Goal: Task Accomplishment & Management: Manage account settings

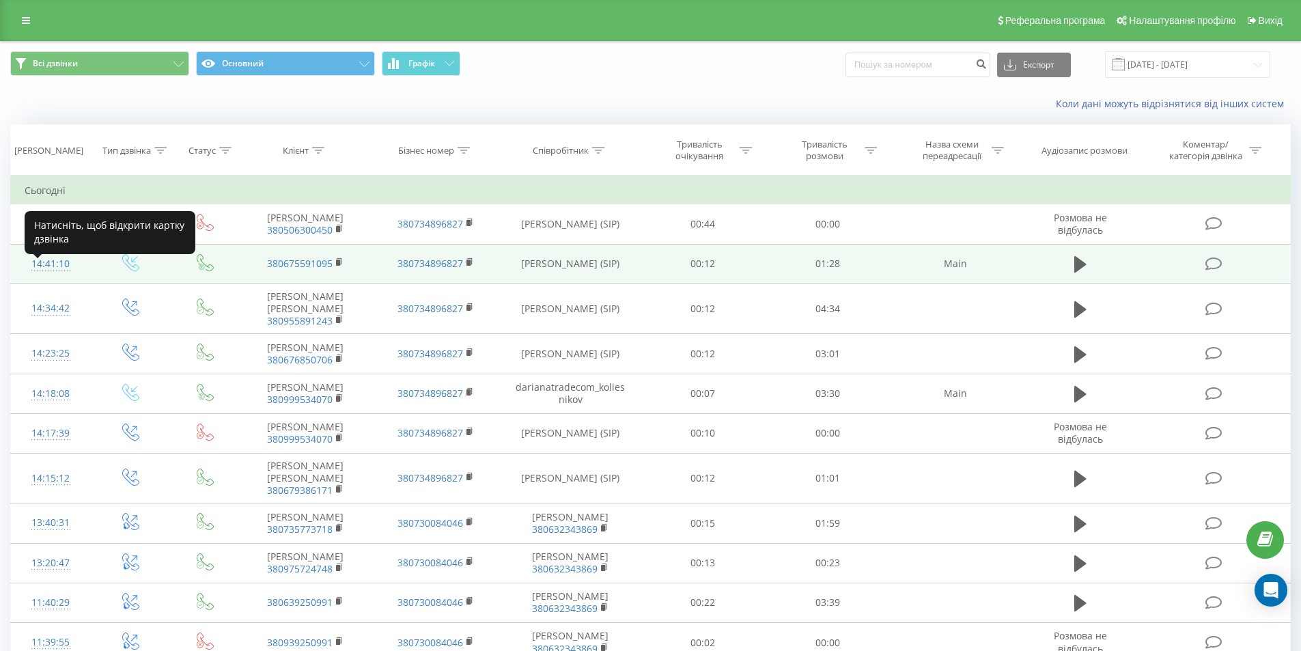
click at [54, 271] on div "14:41:10" at bounding box center [51, 264] width 53 height 27
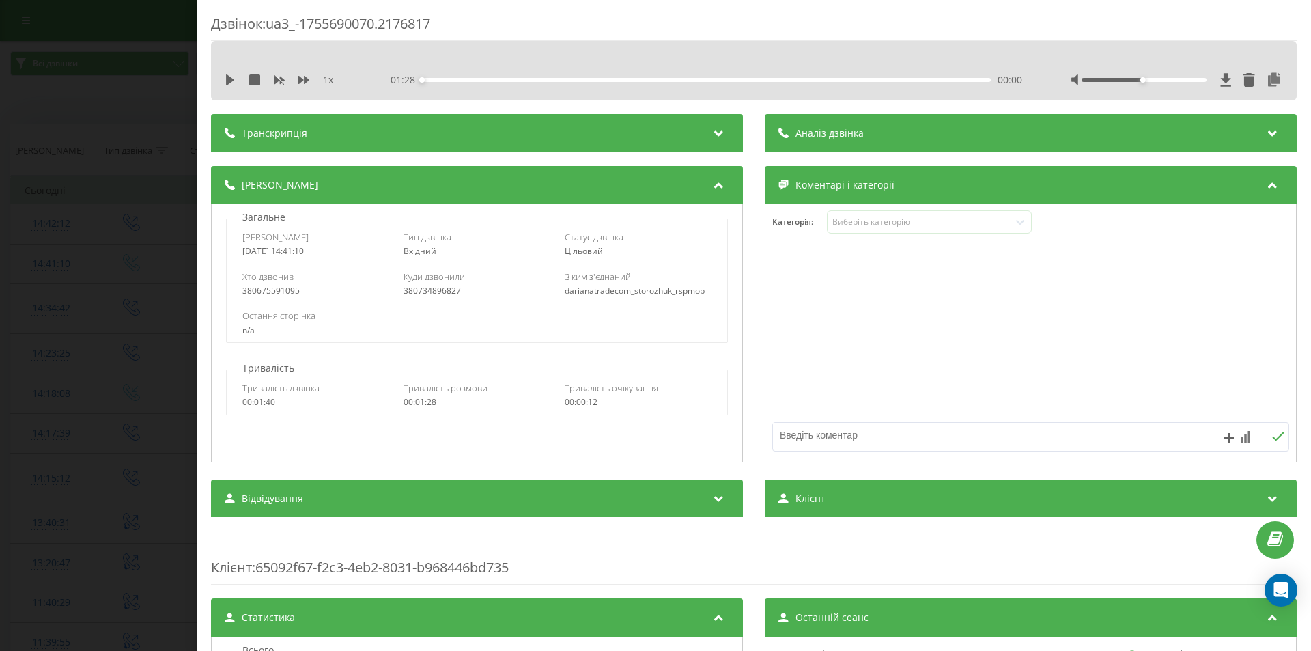
click at [797, 131] on span "Аналіз дзвінка" at bounding box center [829, 133] width 68 height 14
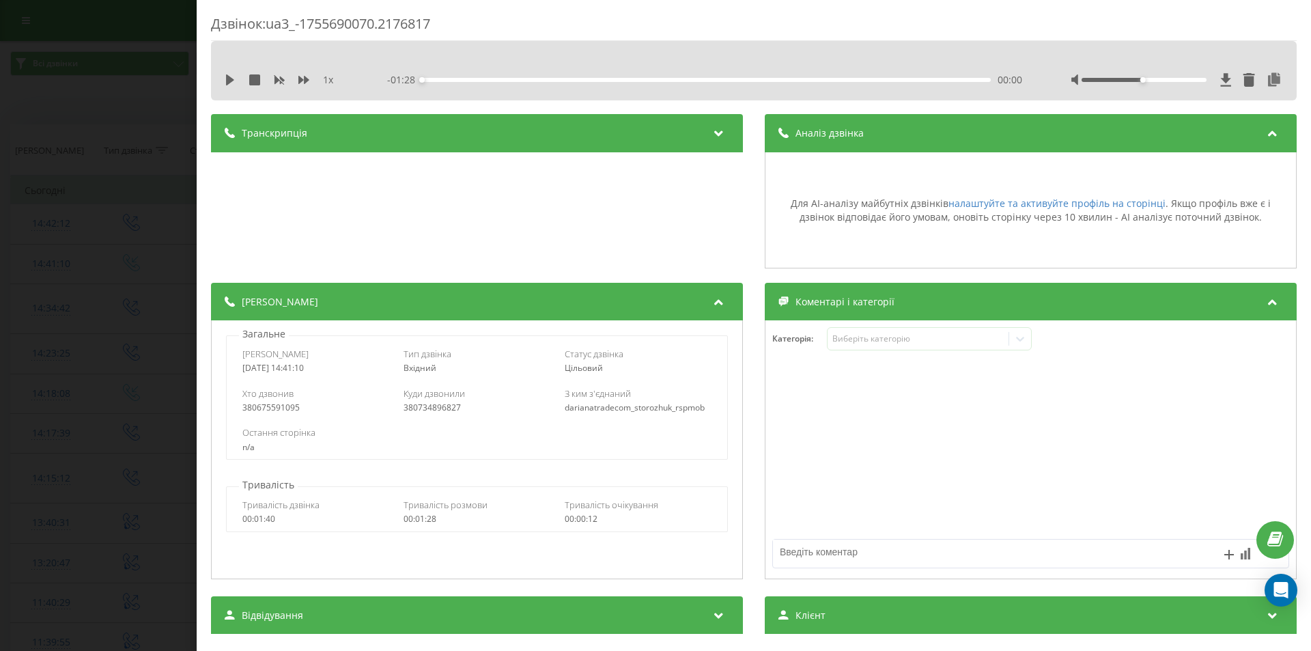
click at [137, 139] on div "Дзвінок : ua3_-1755690070.2176817 1 x - 01:28 00:00 00:00 Транскрипція Для AI-а…" at bounding box center [655, 325] width 1311 height 651
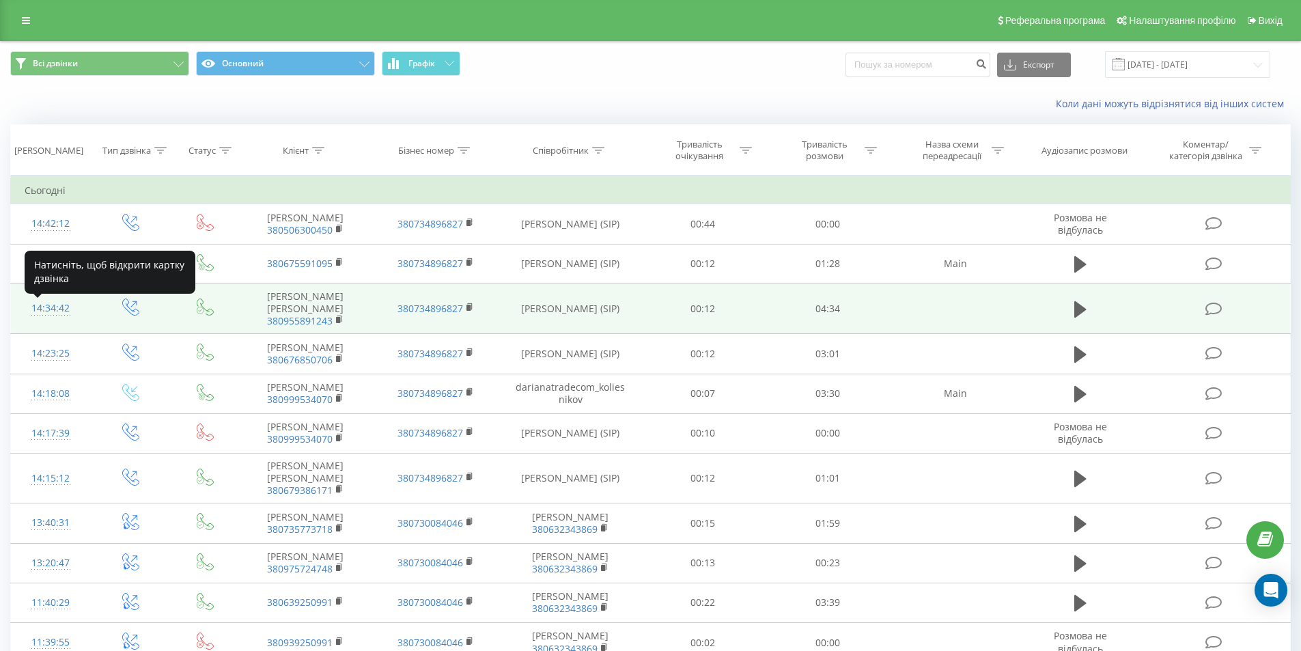
click at [55, 313] on div "14:34:42" at bounding box center [51, 308] width 53 height 27
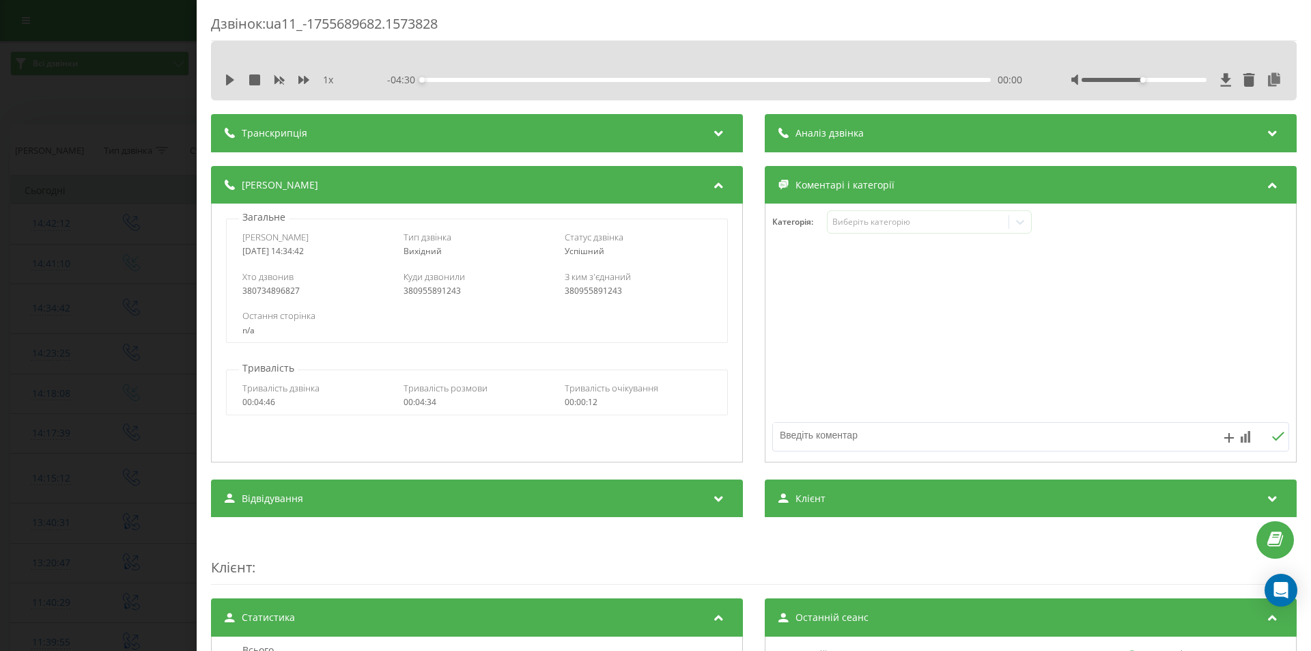
click at [855, 136] on span "Аналіз дзвінка" at bounding box center [829, 133] width 68 height 14
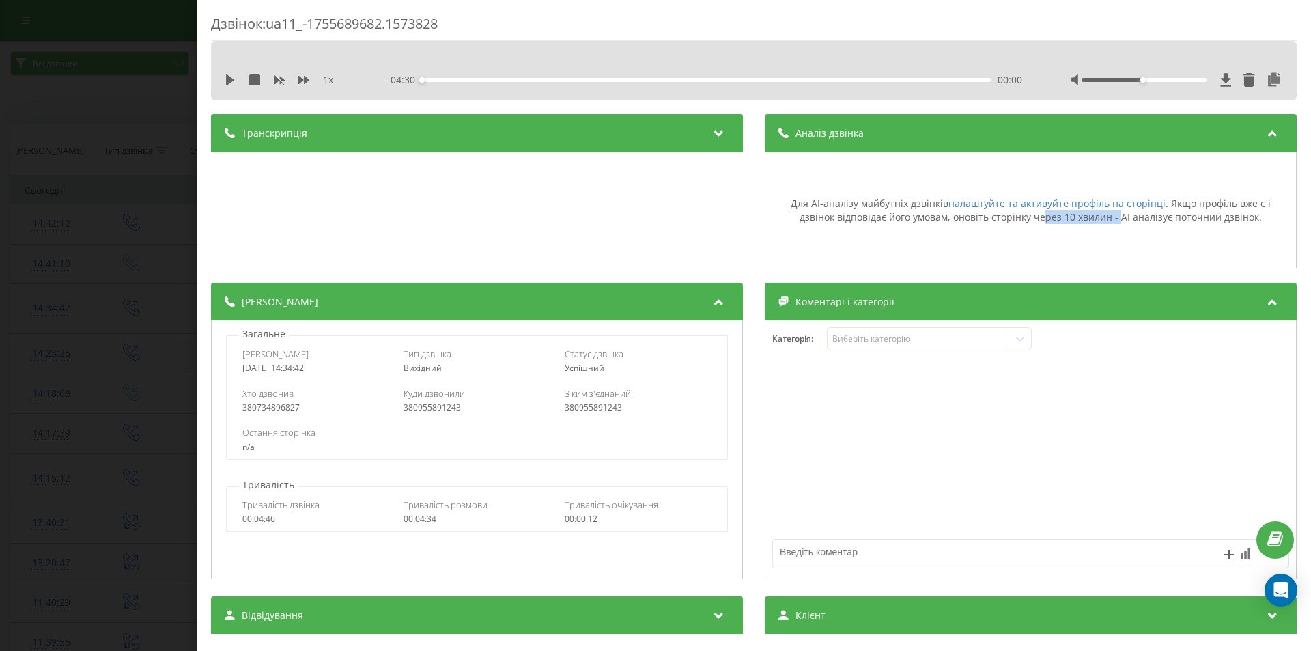
drag, startPoint x: 1036, startPoint y: 217, endPoint x: 1110, endPoint y: 218, distance: 73.7
click at [1110, 218] on div "Для AI-аналізу майбутніх дзвінків налаштуйте та активуйте профіль на сторінці .…" at bounding box center [1030, 210] width 517 height 27
click at [1075, 218] on div "Для AI-аналізу майбутніх дзвінків налаштуйте та активуйте профіль на сторінці .…" at bounding box center [1030, 210] width 517 height 27
click at [992, 223] on div "Для AI-аналізу майбутніх дзвінків налаштуйте та активуйте профіль на сторінці .…" at bounding box center [1030, 210] width 517 height 27
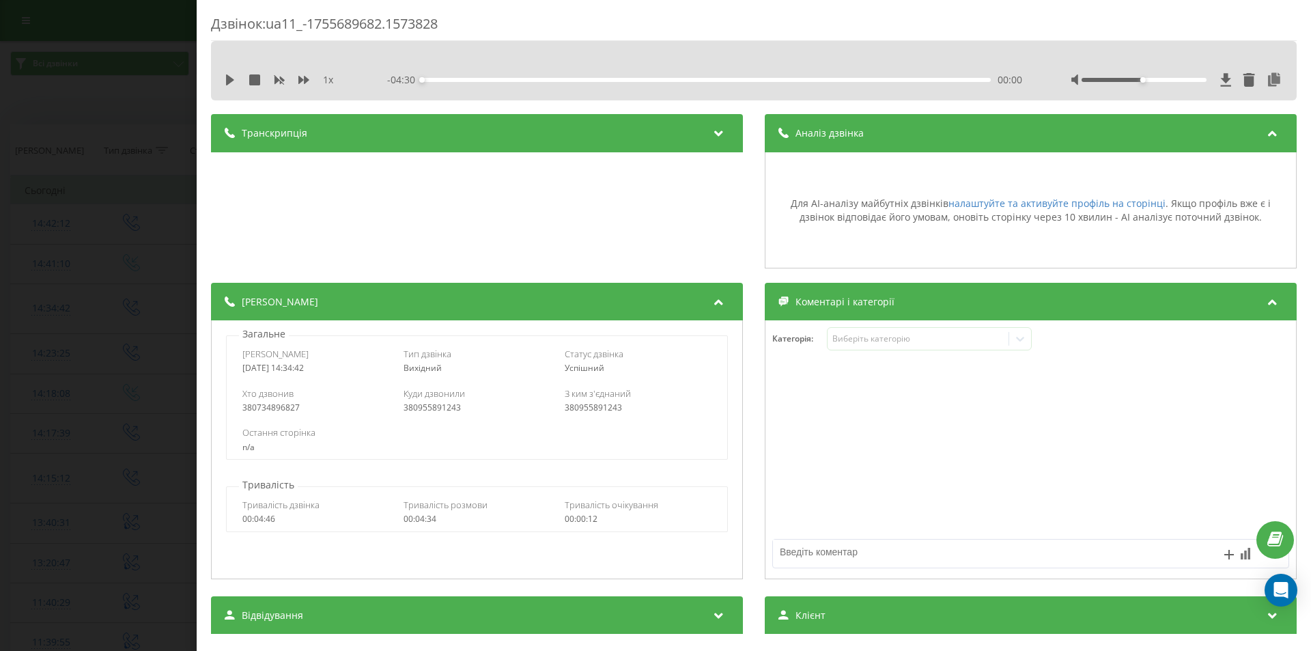
click at [153, 59] on div "Дзвінок : ua11_-1755689682.1573828 1 x - 04:30 00:00 00:00 Транскрипція Для AI-…" at bounding box center [655, 325] width 1311 height 651
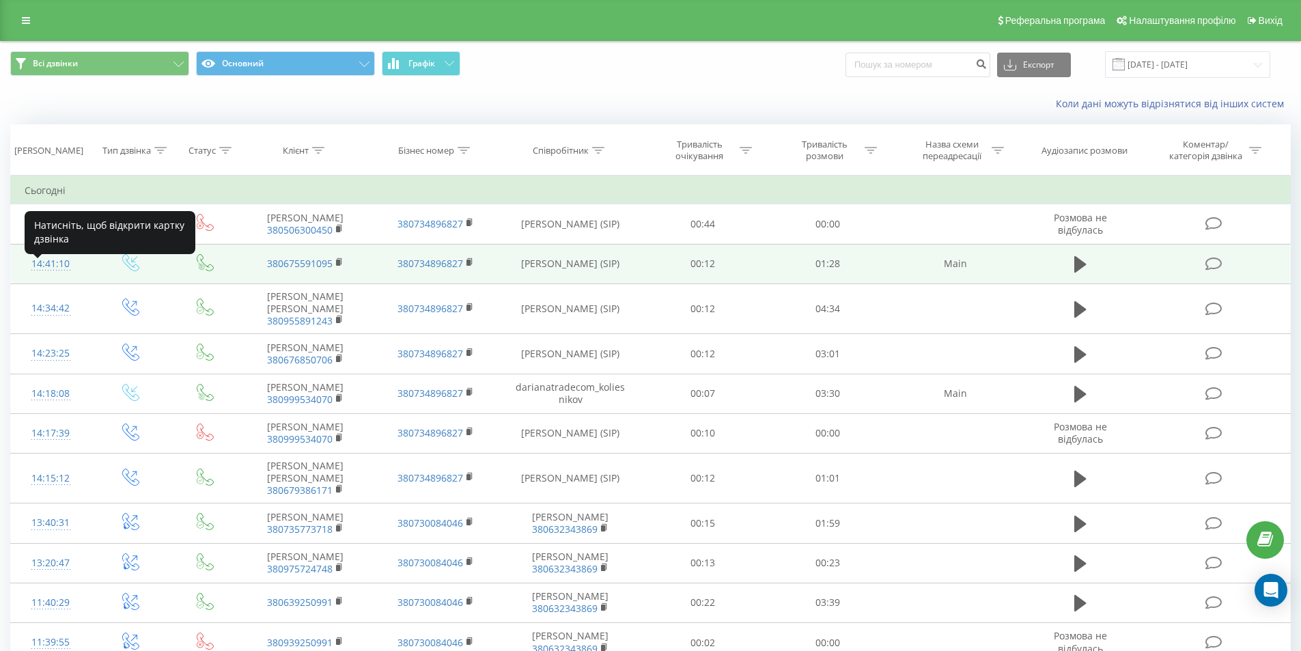
click at [48, 272] on div "14:41:10" at bounding box center [51, 264] width 53 height 27
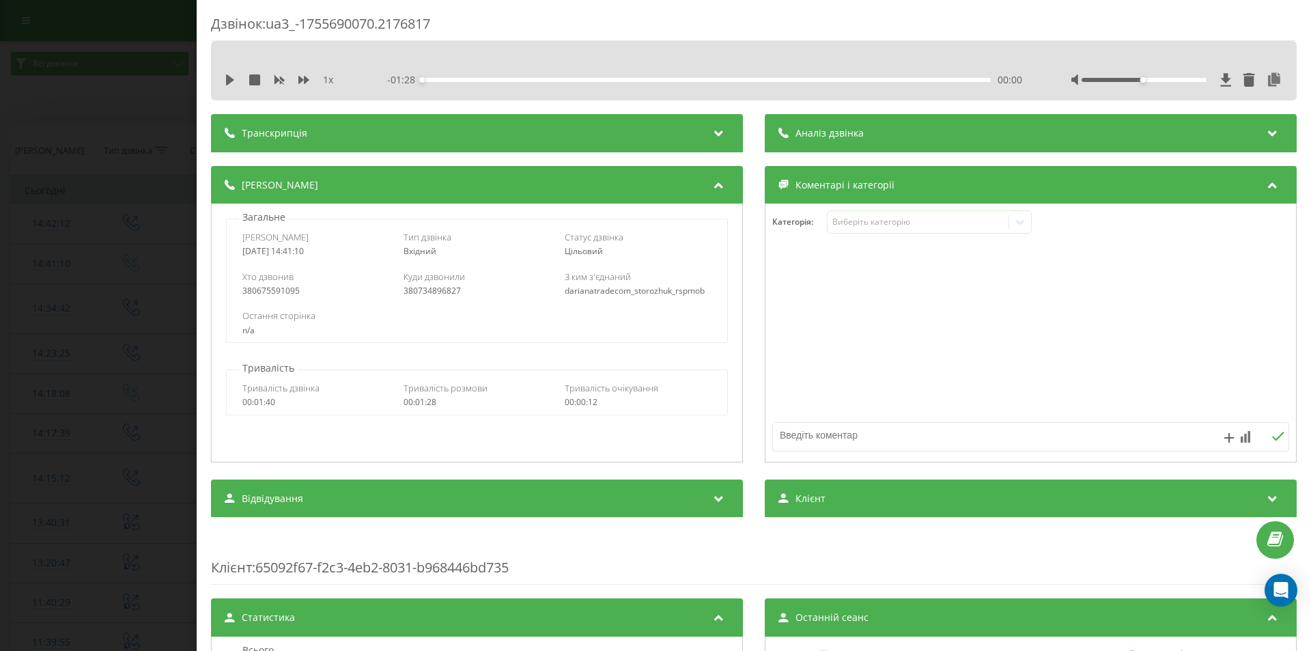
click at [279, 135] on span "Транскрипція" at bounding box center [275, 133] width 66 height 14
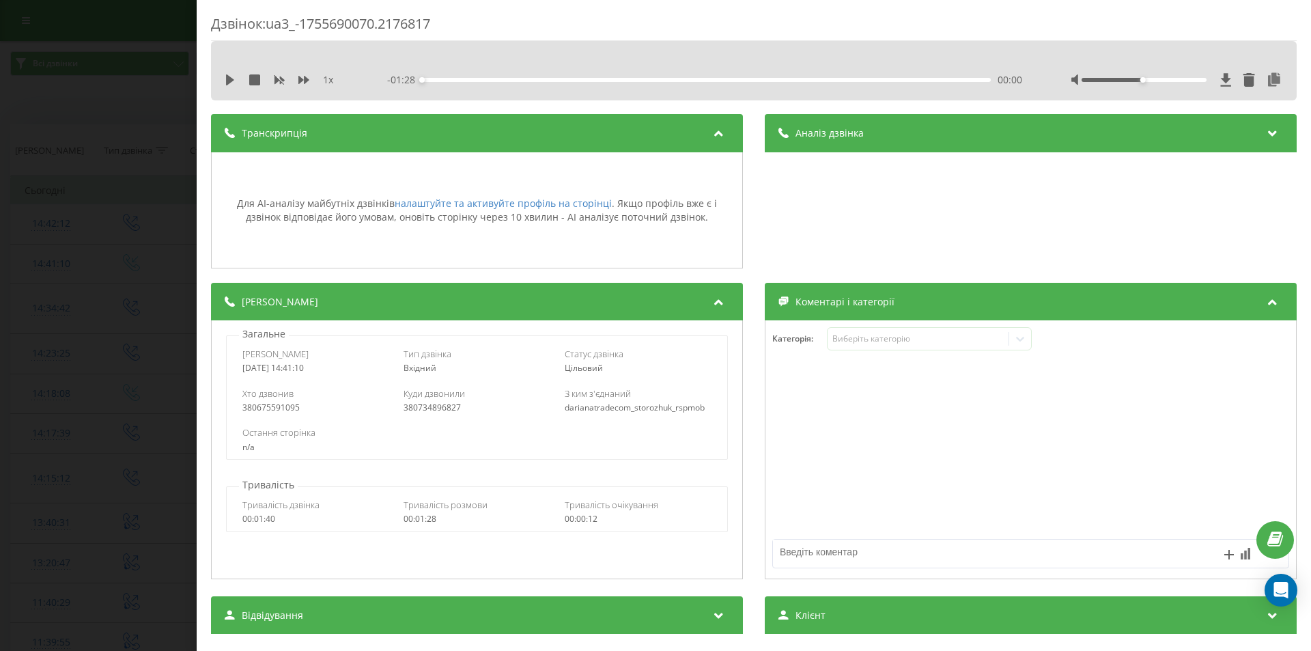
click at [279, 135] on span "Транскрипція" at bounding box center [275, 133] width 66 height 14
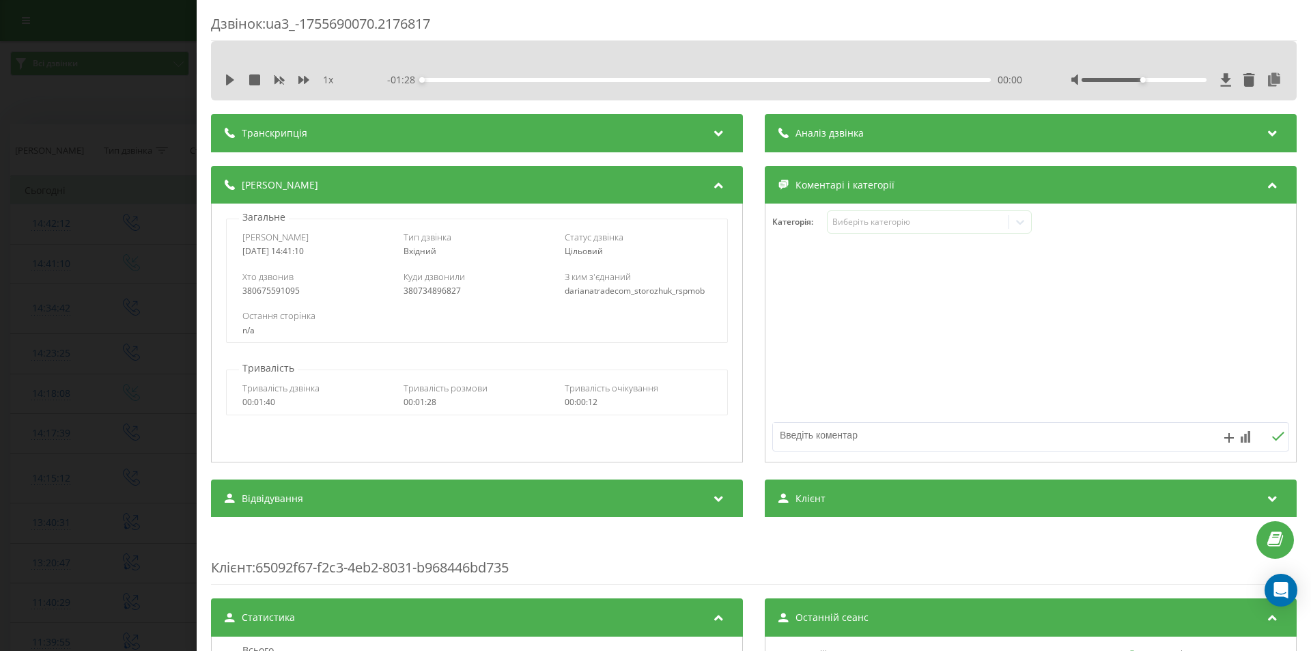
click at [813, 140] on div "Аналіз дзвінка" at bounding box center [1031, 133] width 532 height 38
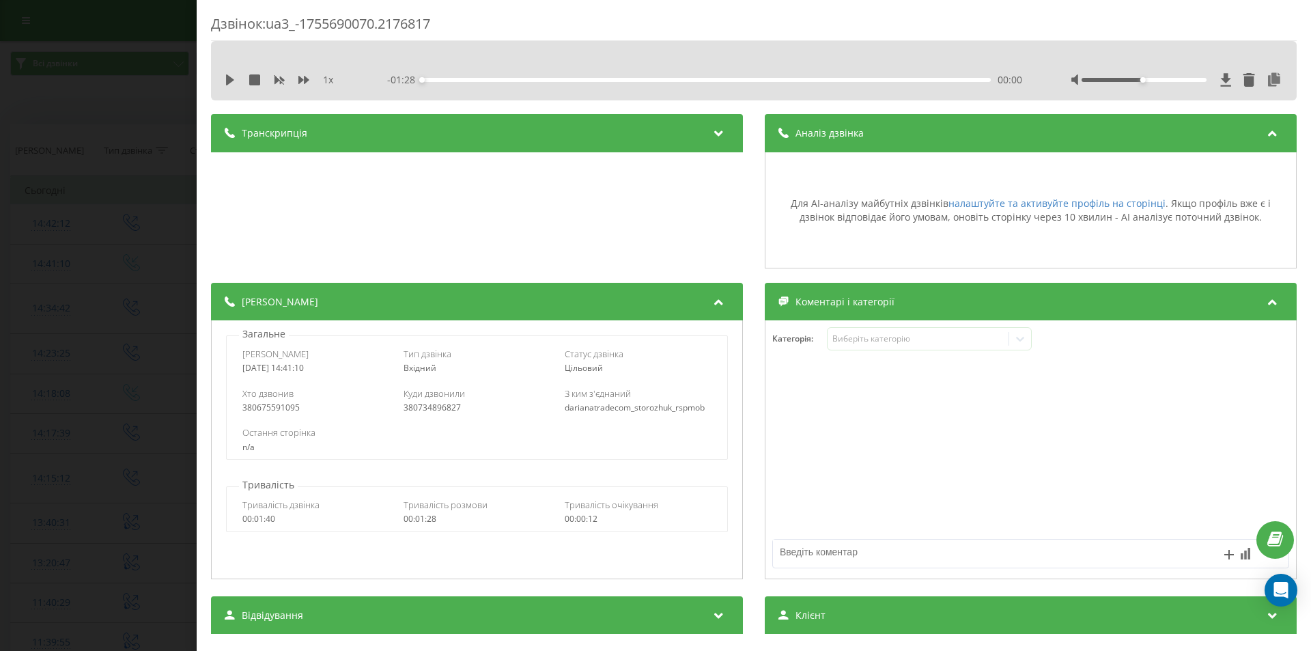
click at [141, 153] on div "Дзвінок : ua3_-1755690070.2176817 1 x - 01:28 00:00 00:00 Транскрипція Для AI-а…" at bounding box center [655, 325] width 1311 height 651
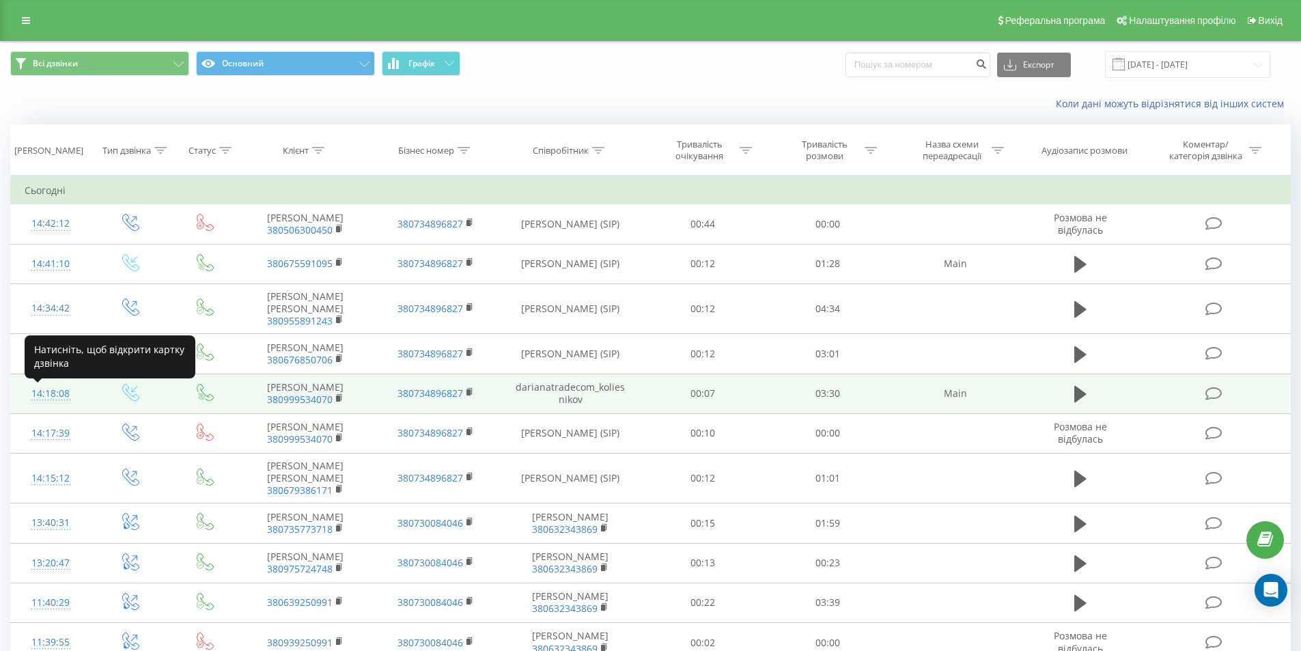
click at [59, 397] on div "14:18:08" at bounding box center [51, 393] width 53 height 27
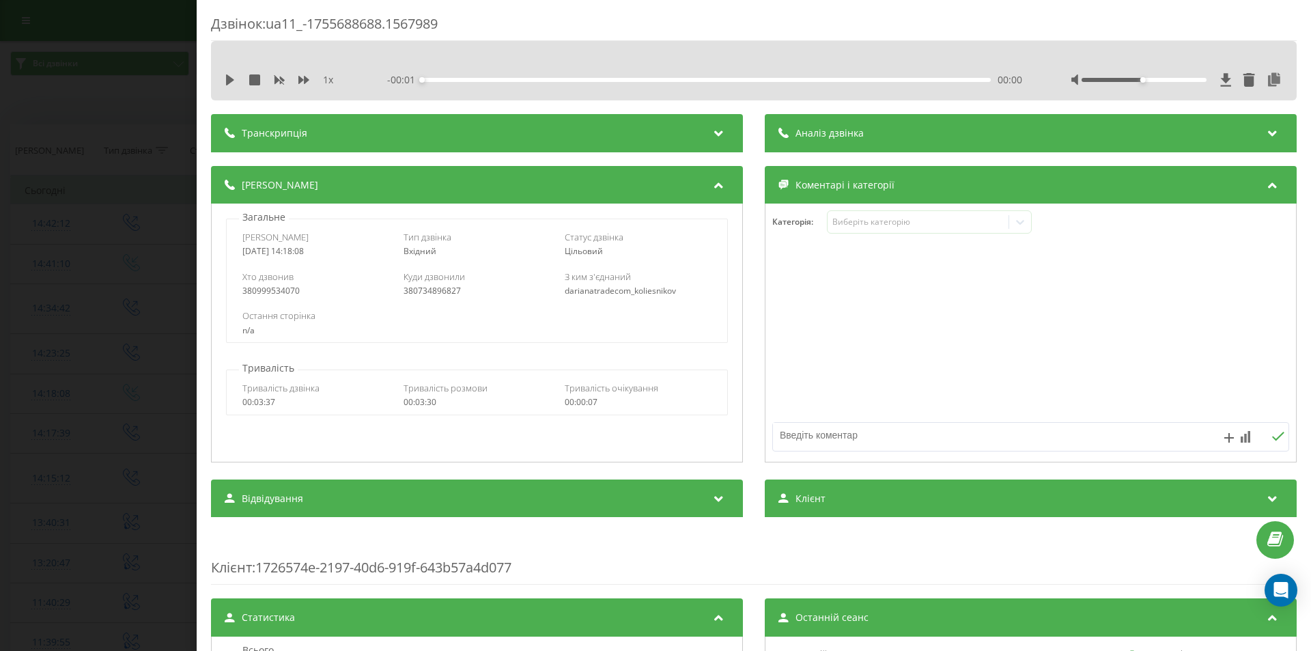
click at [863, 79] on div "00:00" at bounding box center [706, 80] width 569 height 4
click at [867, 132] on div "Аналіз дзвінка" at bounding box center [1031, 133] width 532 height 38
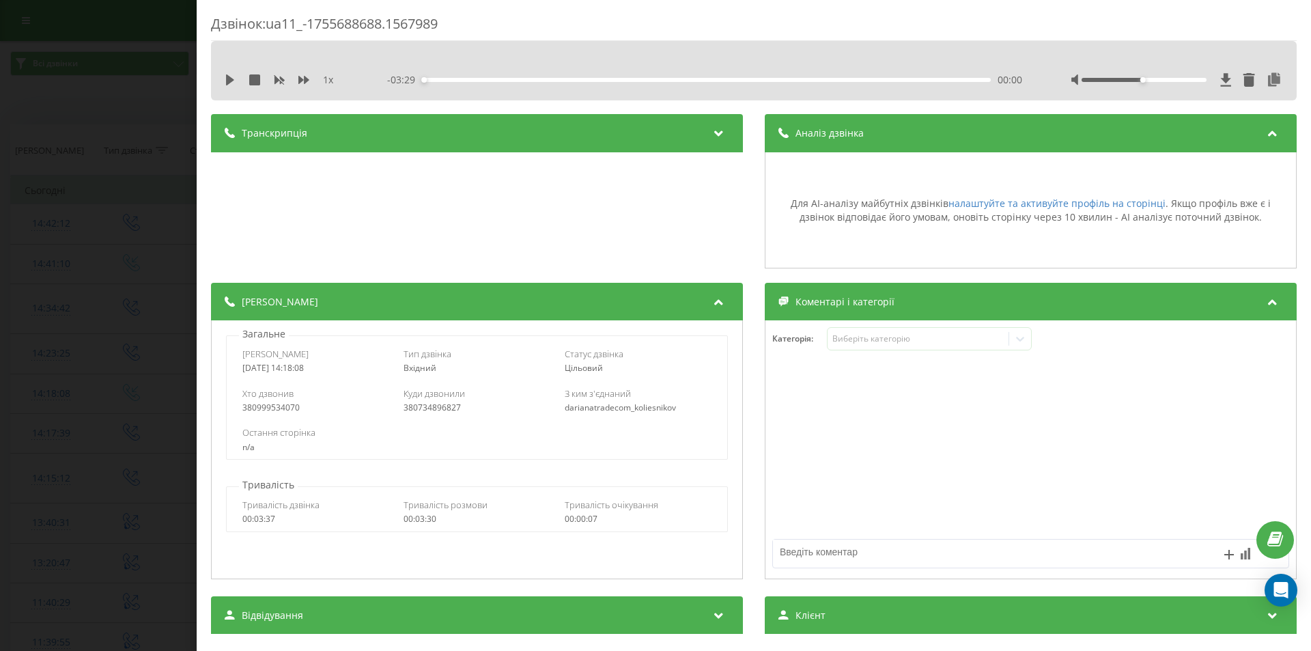
click at [46, 66] on div "Дзвінок : ua11_-1755688688.1567989 1 x - 03:29 00:00 00:00 Транскрипція Для AI-…" at bounding box center [655, 325] width 1311 height 651
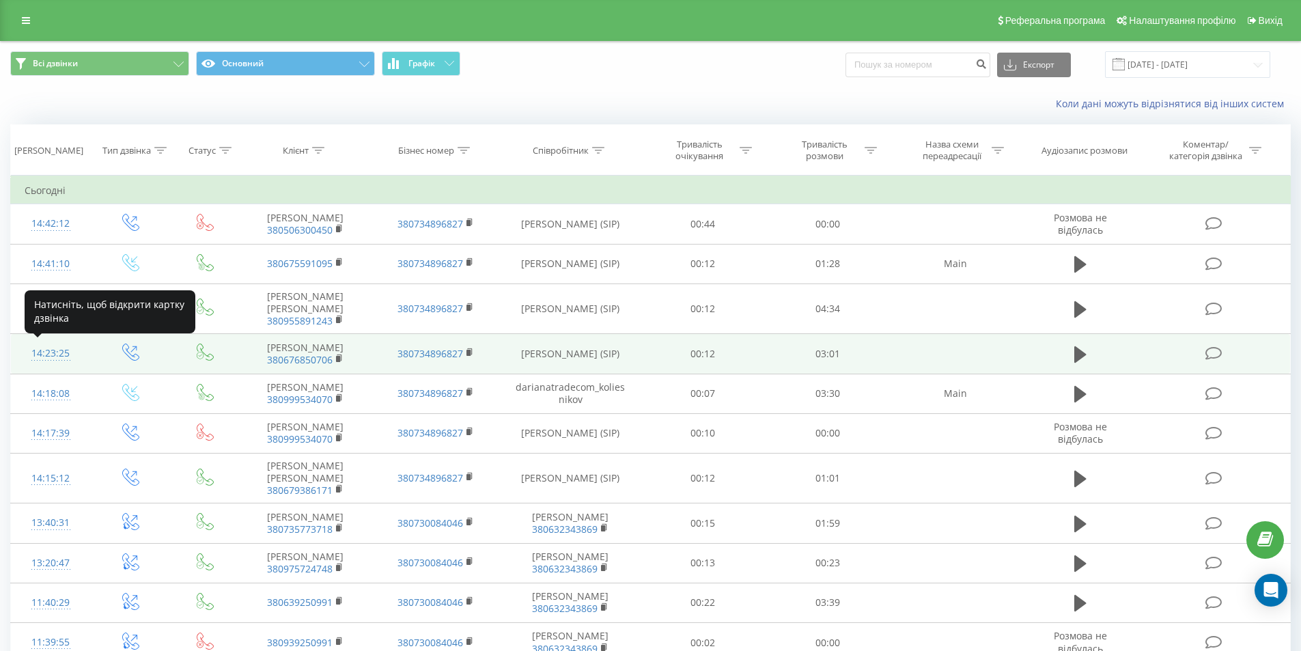
click at [53, 354] on div "14:23:25" at bounding box center [51, 353] width 53 height 27
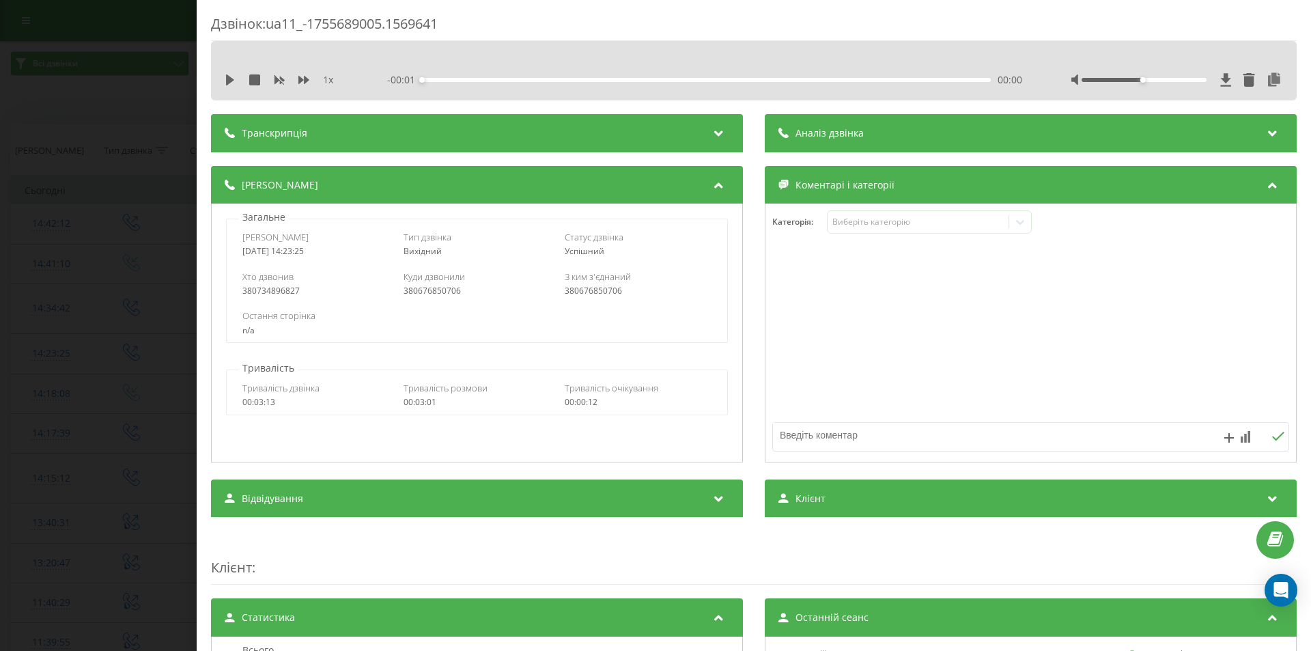
click at [823, 132] on span "Аналіз дзвінка" at bounding box center [829, 133] width 68 height 14
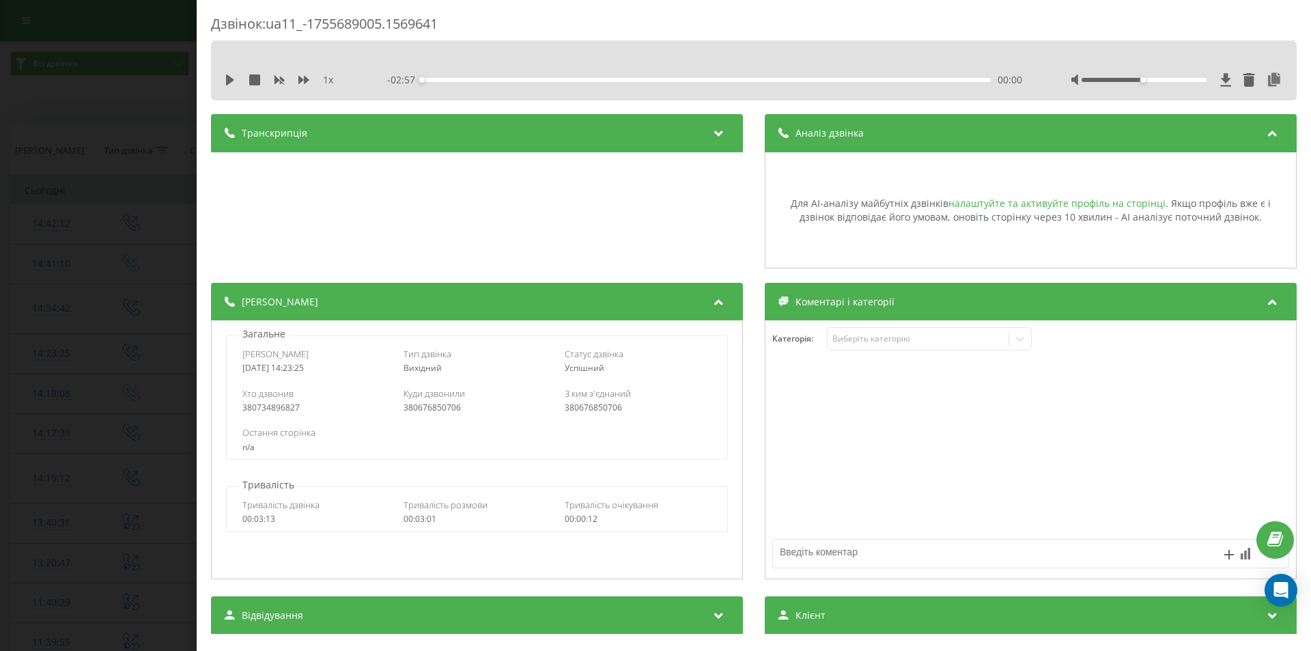
click at [994, 202] on link "налаштуйте та активуйте профіль на сторінці" at bounding box center [1056, 203] width 217 height 13
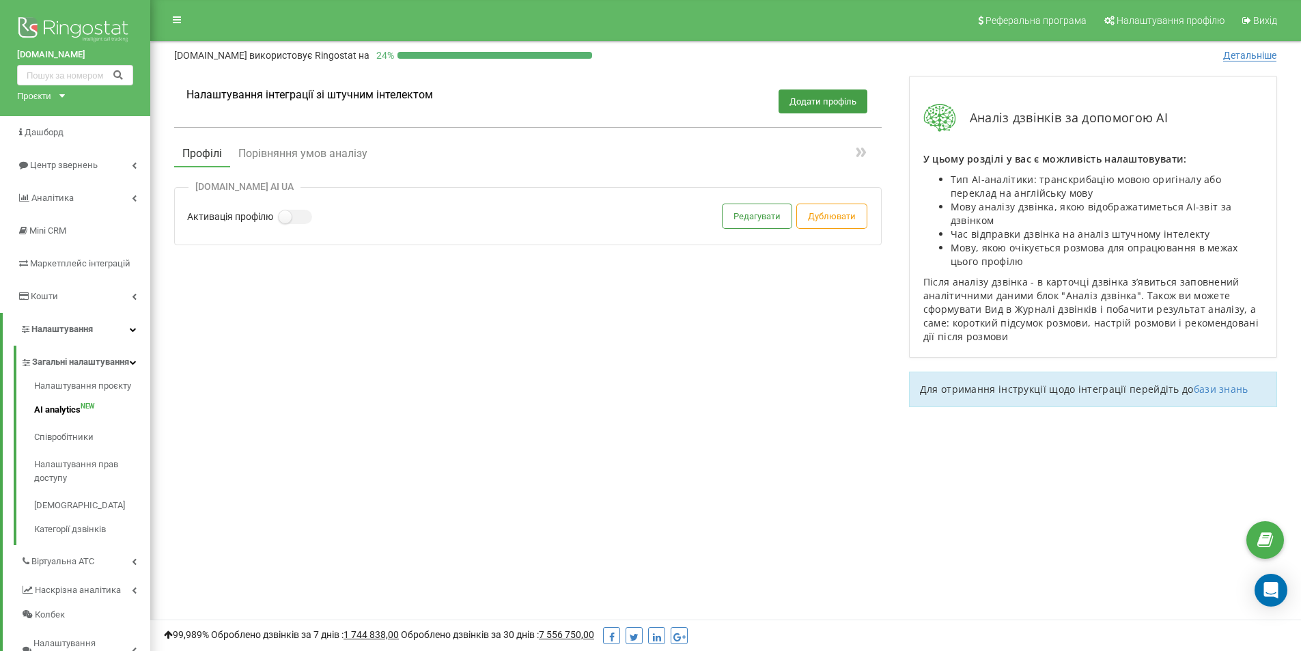
click at [284, 211] on label at bounding box center [285, 210] width 12 height 1
click at [0, 0] on input "Активація профілю" at bounding box center [0, 0] width 0 height 0
click at [63, 161] on span "Центр звернень" at bounding box center [63, 165] width 66 height 10
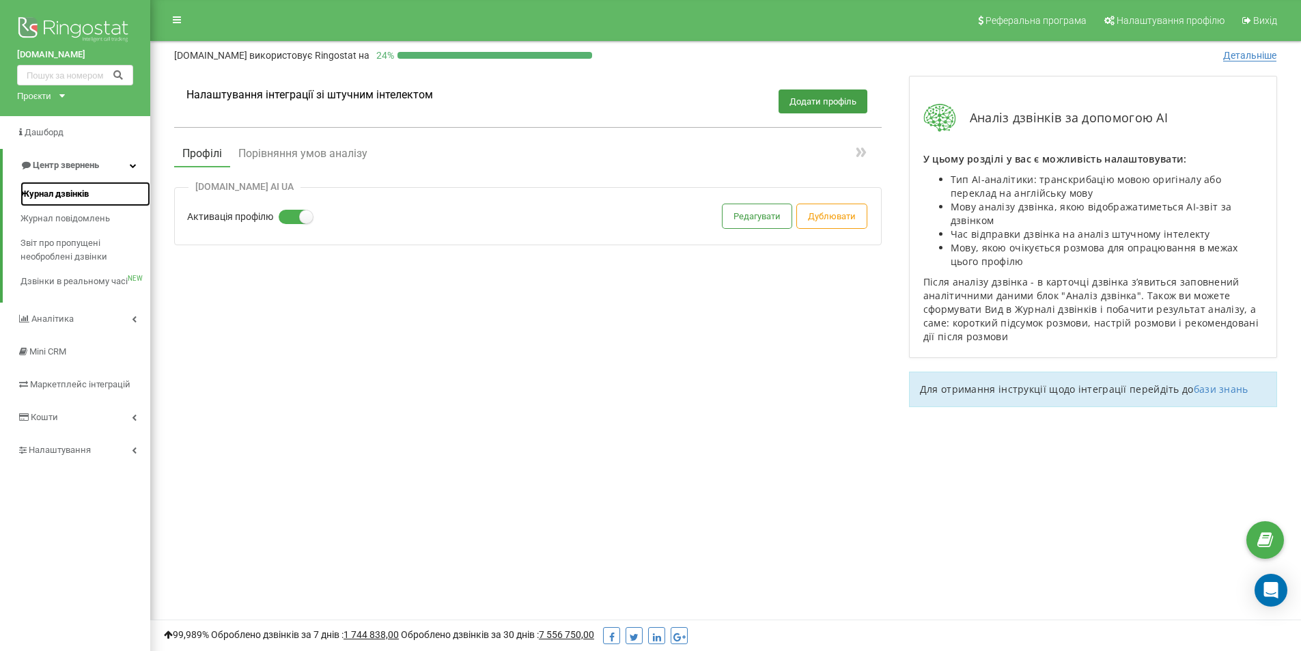
click at [57, 192] on span "Журнал дзвінків" at bounding box center [54, 194] width 68 height 14
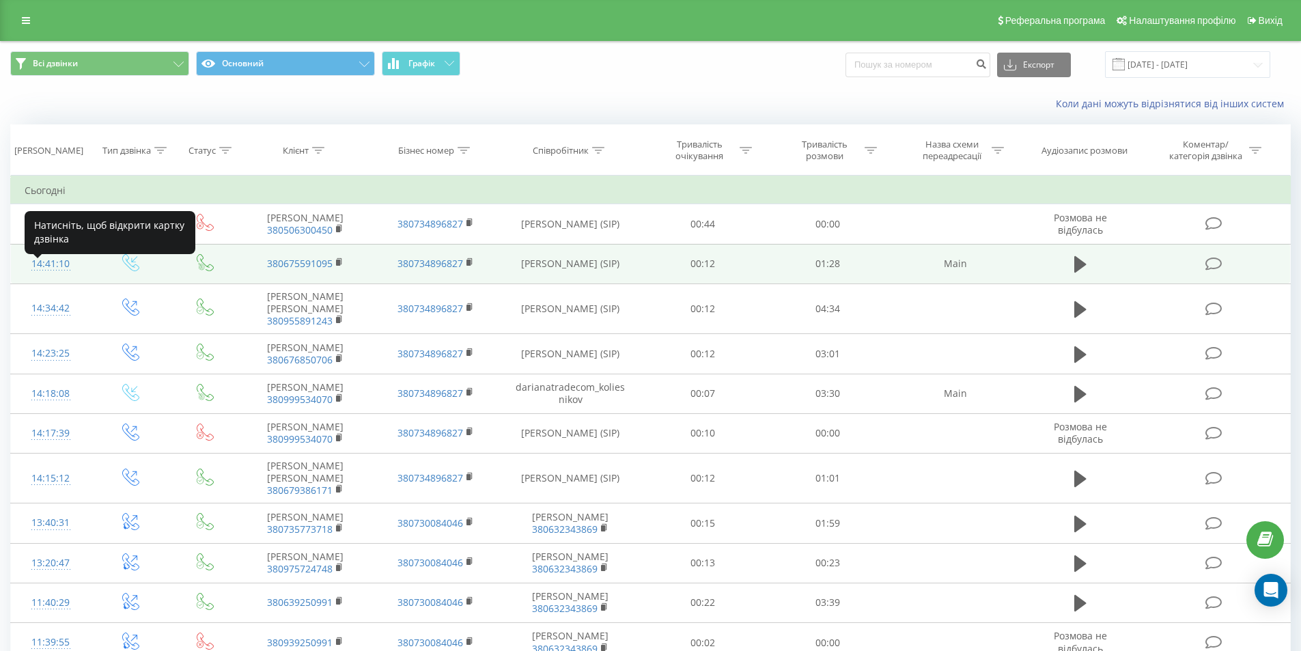
click at [61, 274] on div "14:41:10" at bounding box center [51, 264] width 53 height 27
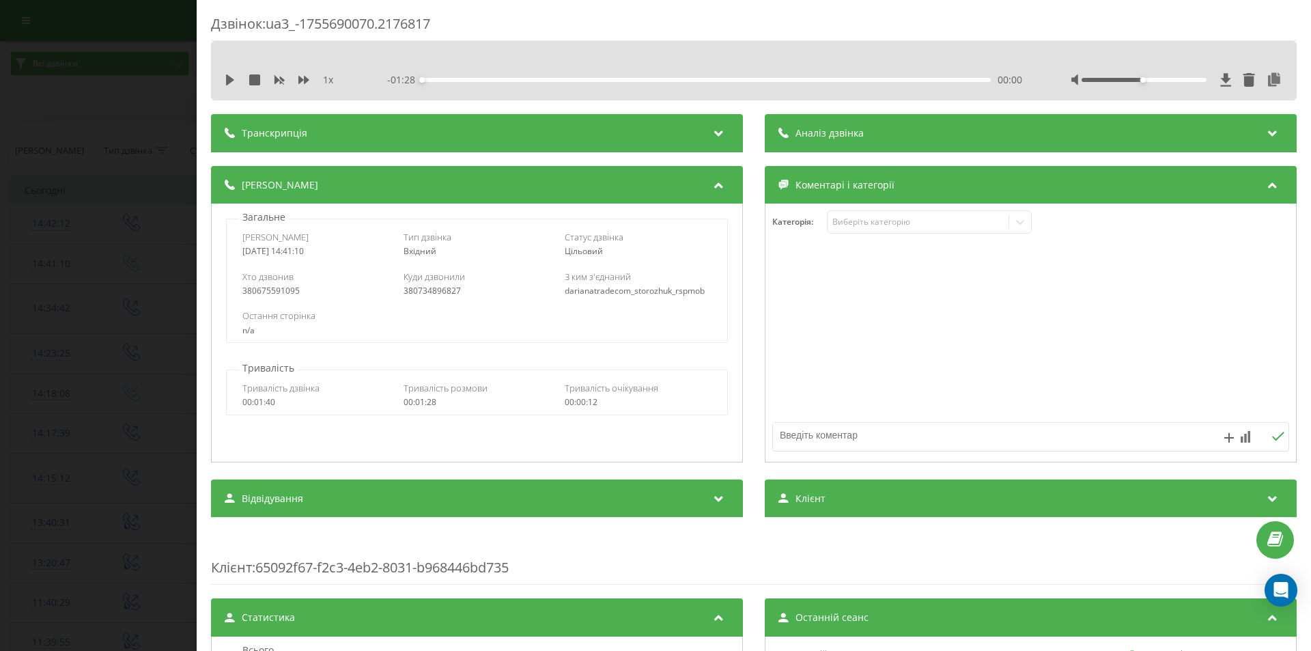
click at [815, 142] on div "Аналіз дзвінка" at bounding box center [1031, 133] width 532 height 38
